Goal: Information Seeking & Learning: Check status

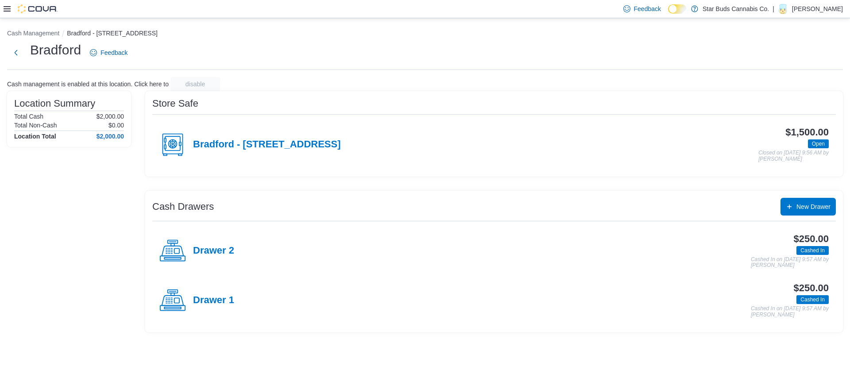
click at [5, 5] on icon at bounding box center [7, 8] width 7 height 7
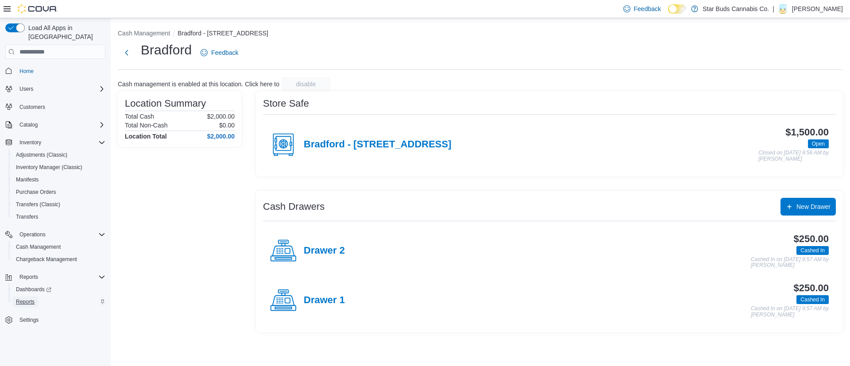
click at [31, 297] on span "Reports" at bounding box center [25, 302] width 19 height 11
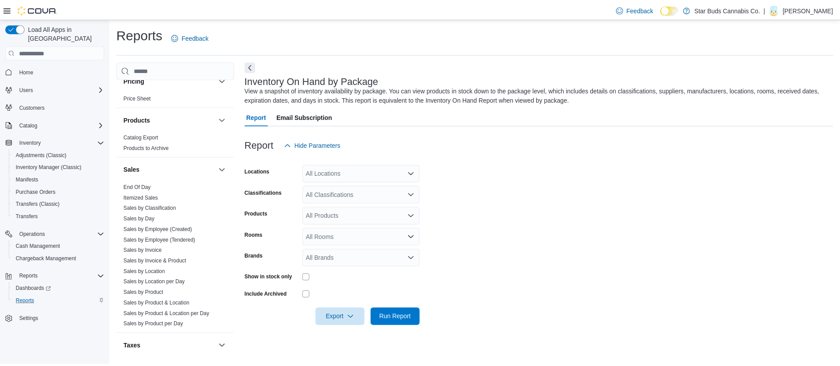
scroll to position [560, 0]
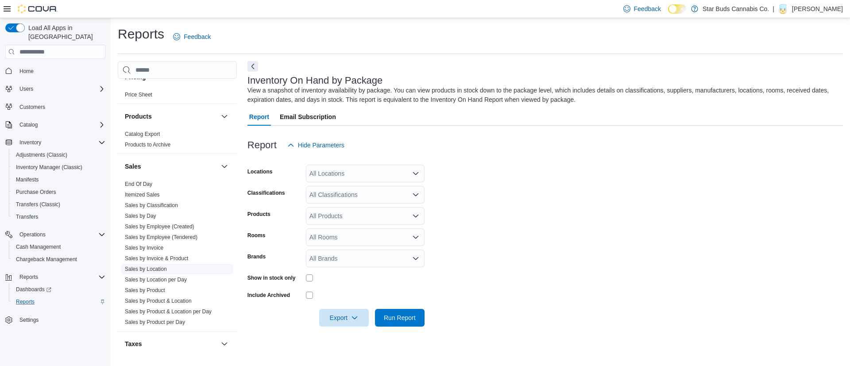
click at [164, 266] on link "Sales by Location" at bounding box center [146, 269] width 42 height 6
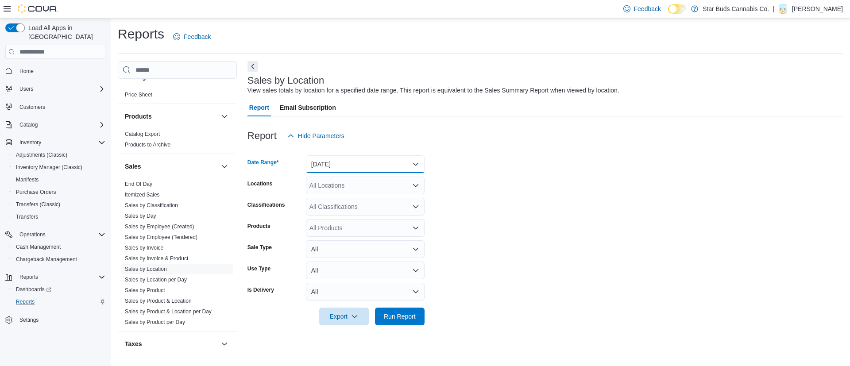
click at [358, 163] on button "[DATE]" at bounding box center [365, 164] width 119 height 18
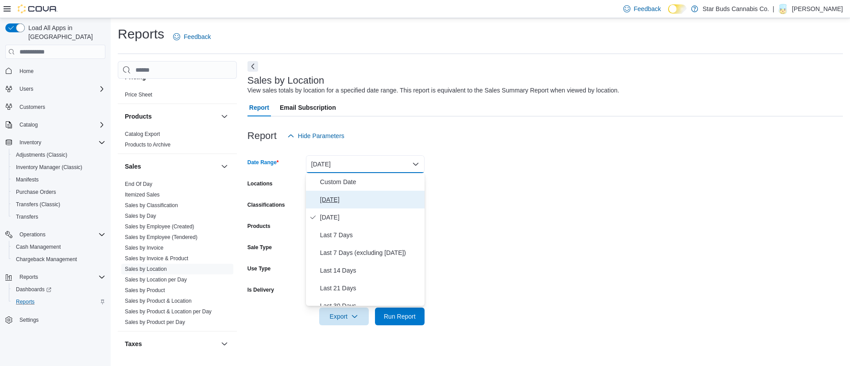
click at [326, 202] on span "[DATE]" at bounding box center [370, 199] width 101 height 11
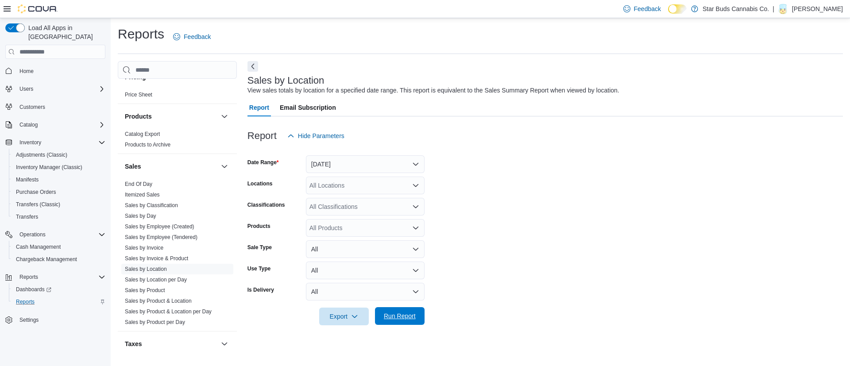
click at [403, 317] on span "Run Report" at bounding box center [400, 316] width 32 height 9
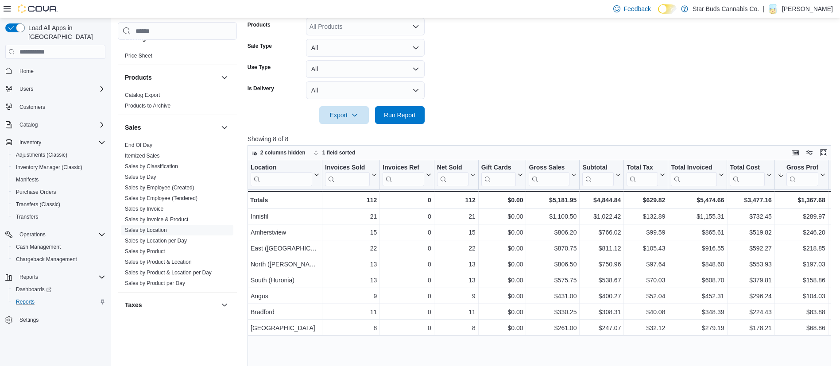
scroll to position [205, 0]
